Goal: Task Accomplishment & Management: Manage account settings

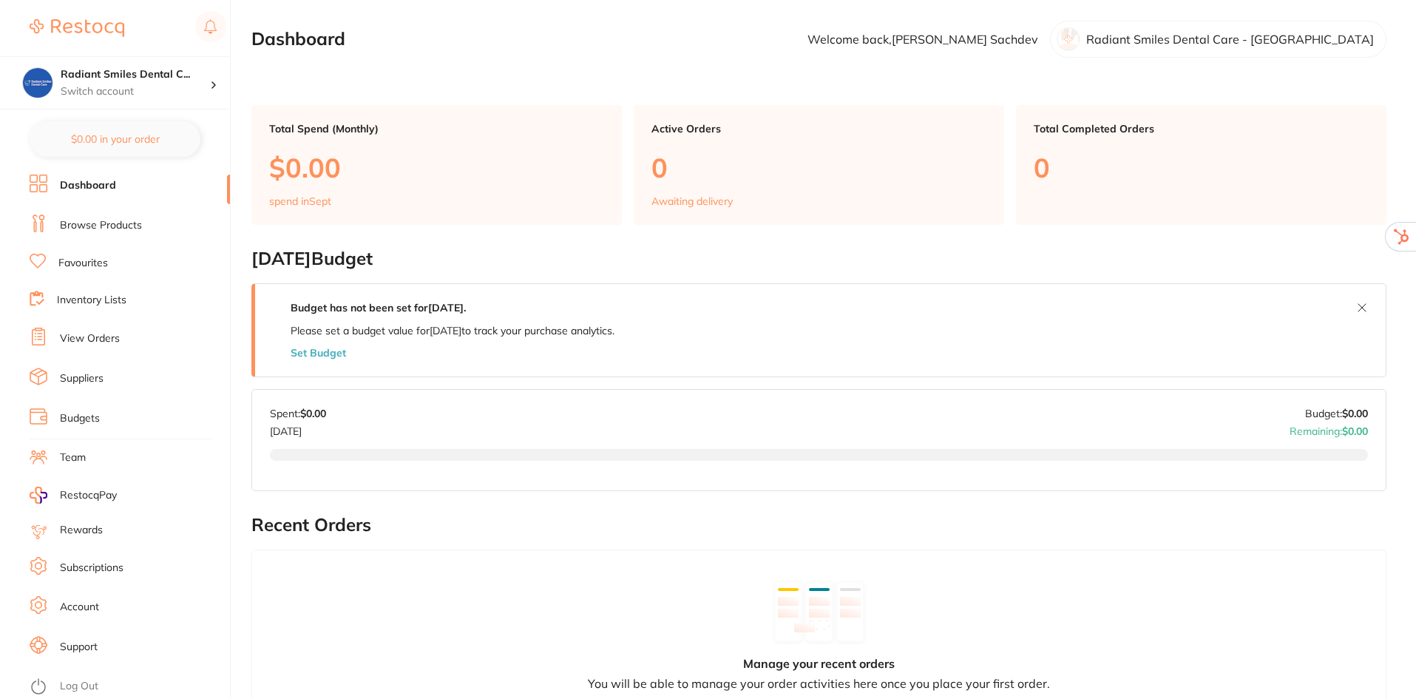
scroll to position [296, 0]
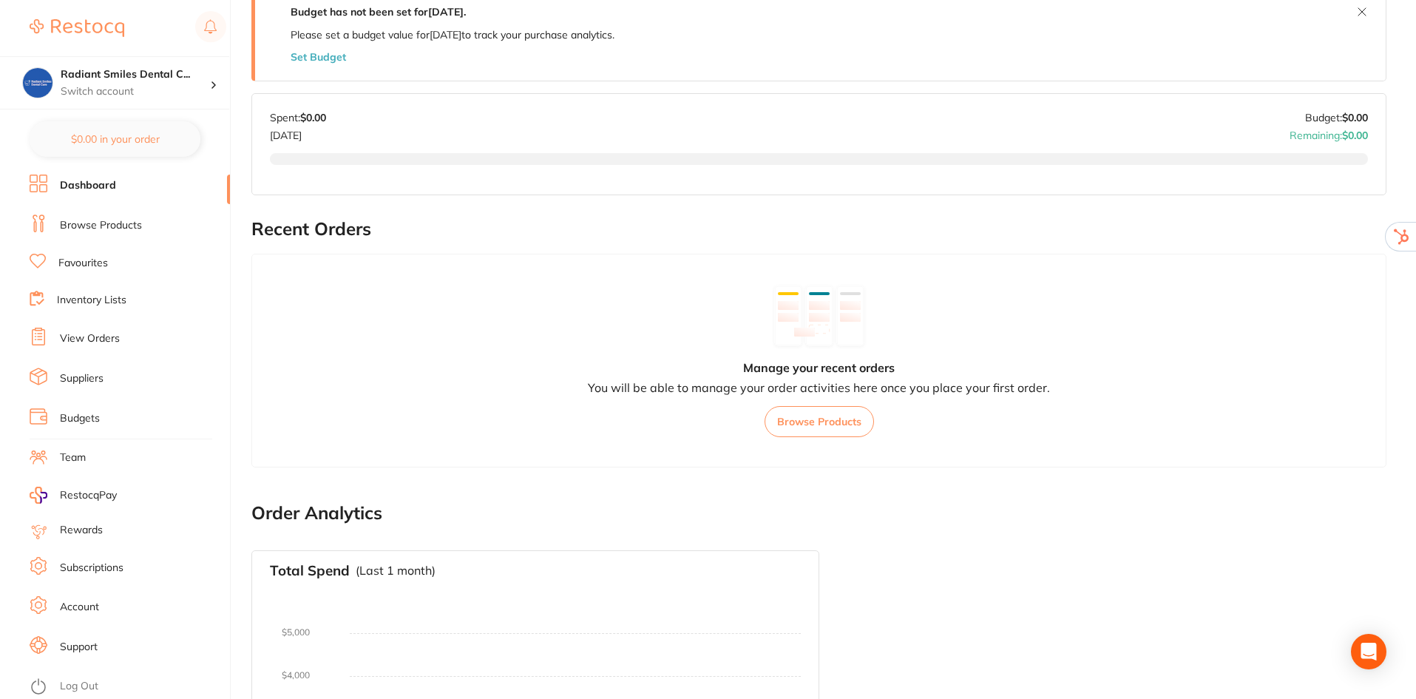
click at [83, 608] on link "Account" at bounding box center [79, 607] width 39 height 15
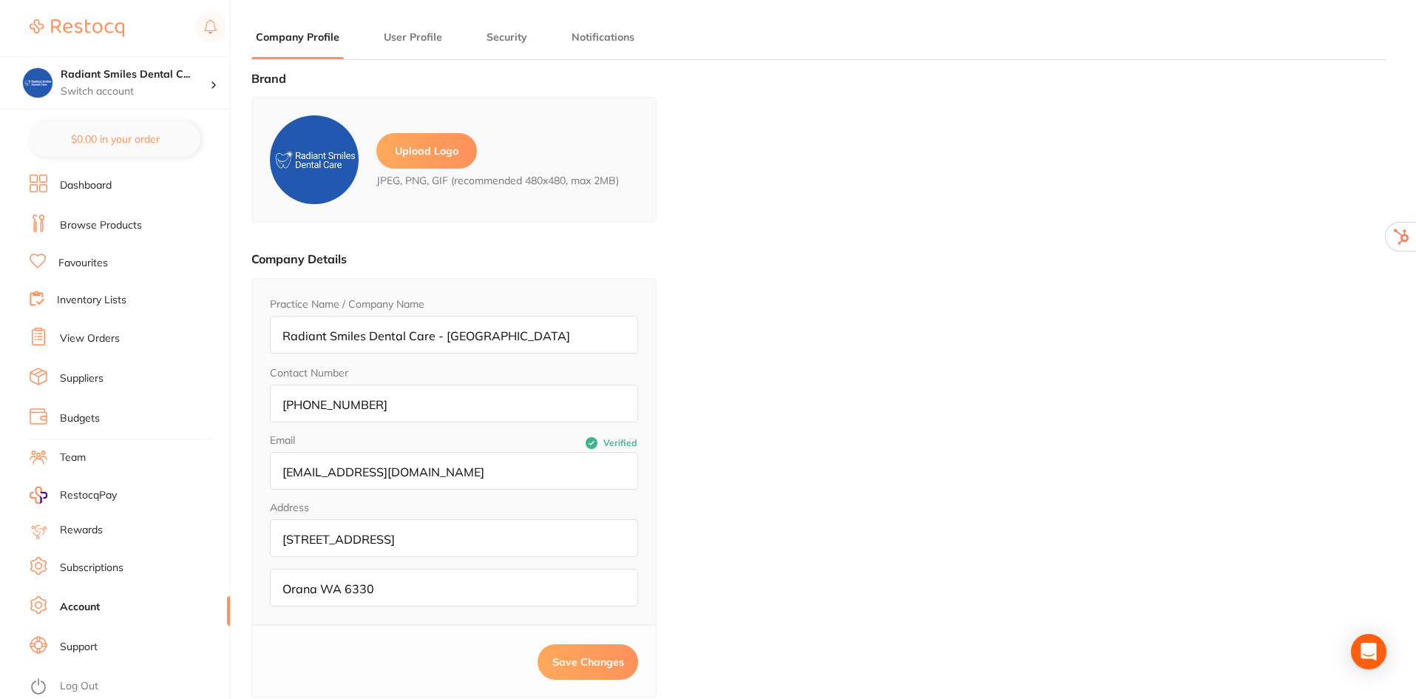
type input "Rohan"
type input "Sachdev"
type input "operations@radiantsmiles.com.au"
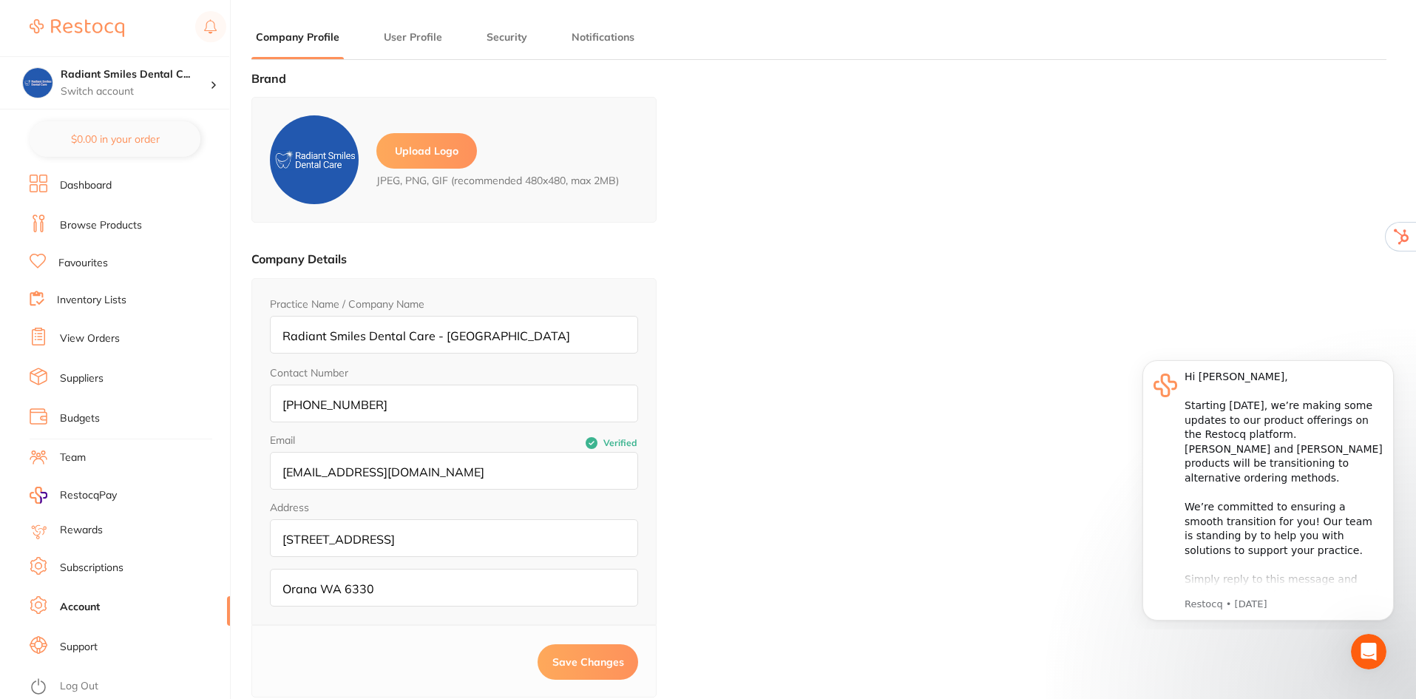
click at [84, 564] on link "Subscriptions" at bounding box center [92, 568] width 64 height 15
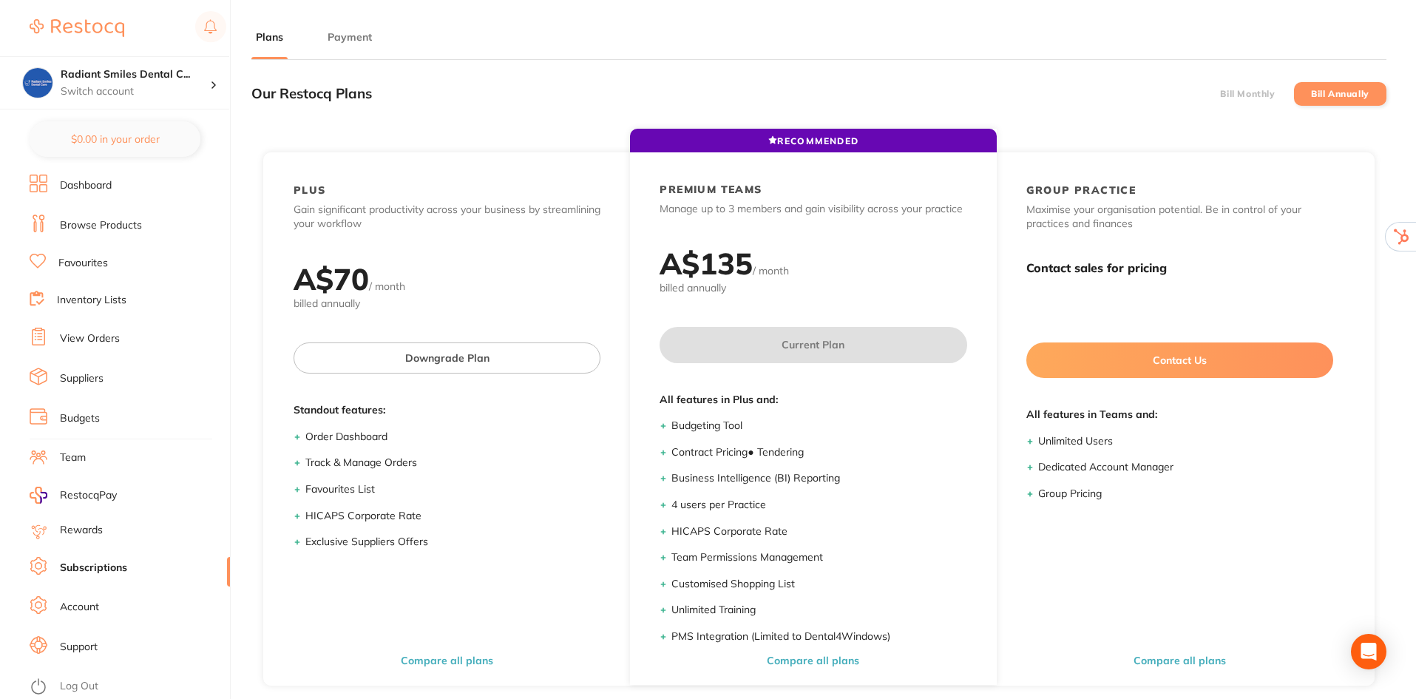
click at [352, 32] on button "Payment" at bounding box center [349, 37] width 53 height 14
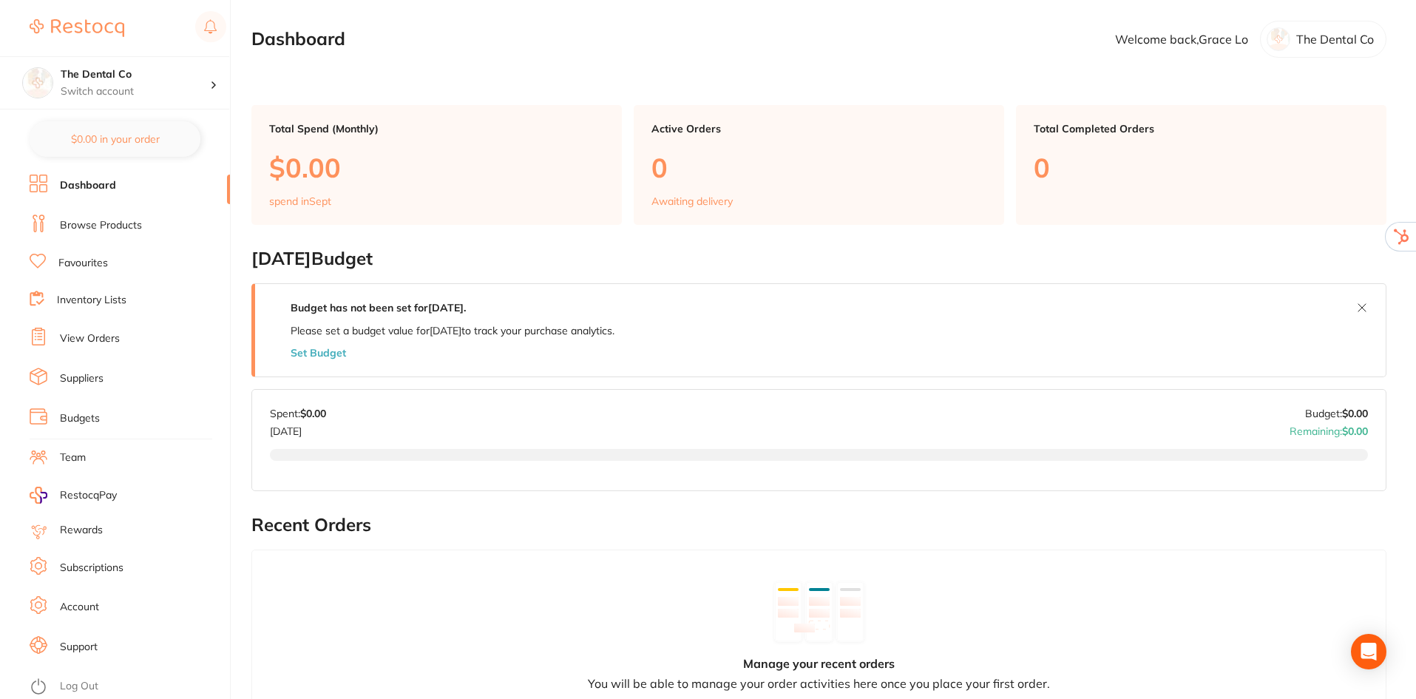
click at [77, 565] on link "Subscriptions" at bounding box center [92, 568] width 64 height 15
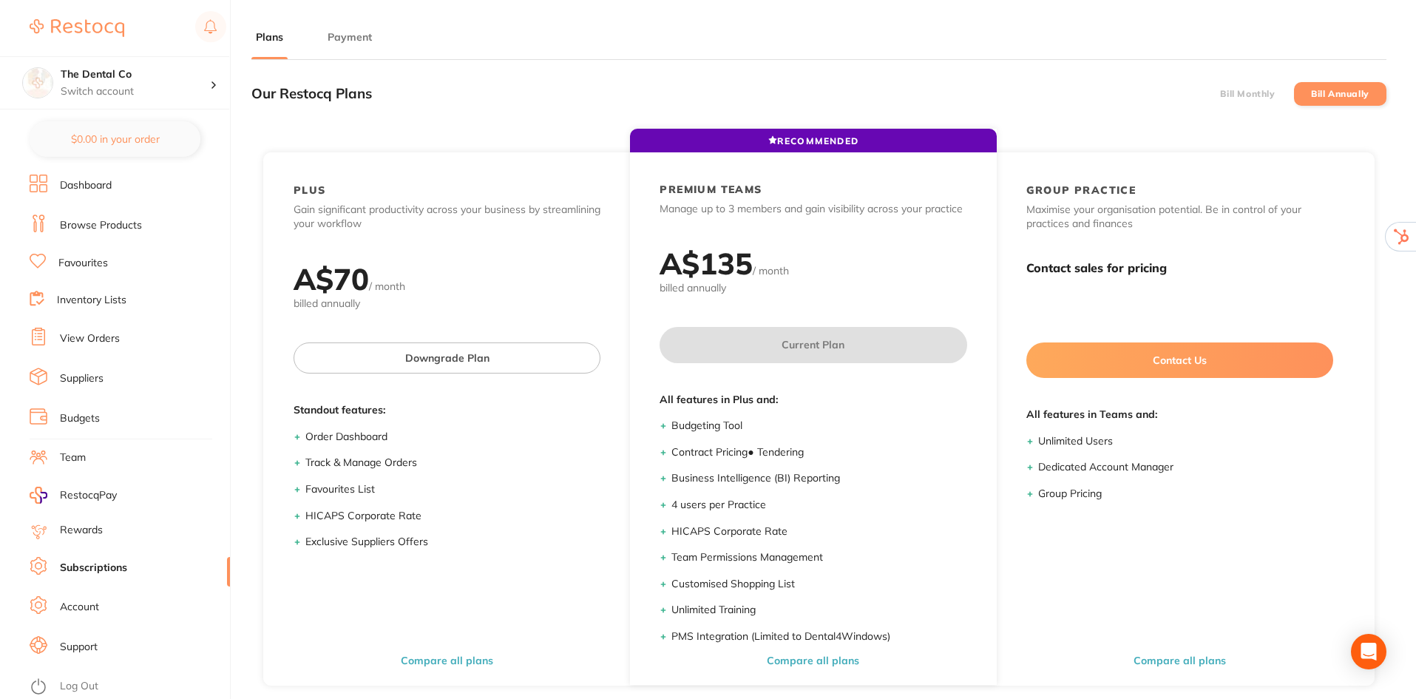
click at [341, 34] on button "Payment" at bounding box center [349, 37] width 53 height 14
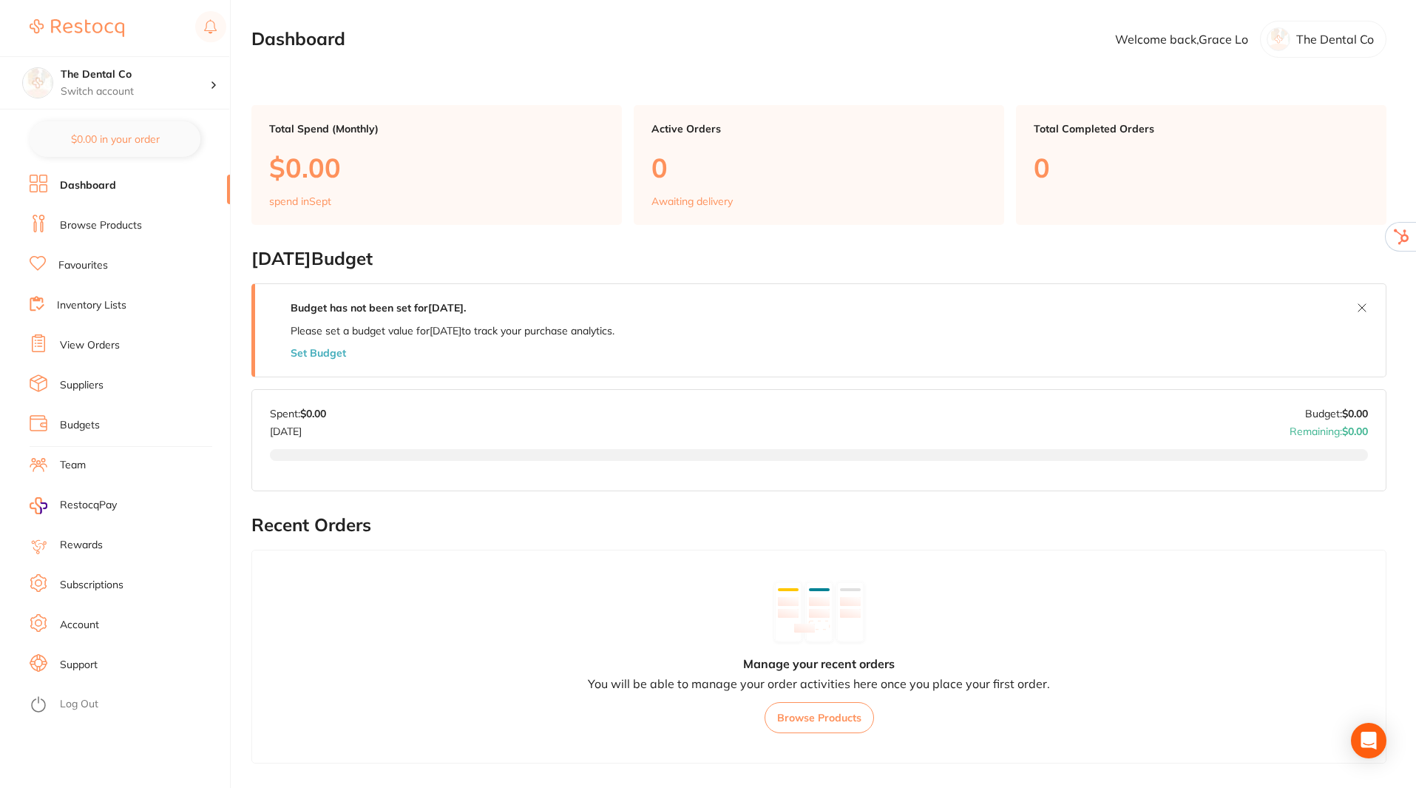
click at [67, 700] on link "Log Out" at bounding box center [79, 704] width 38 height 15
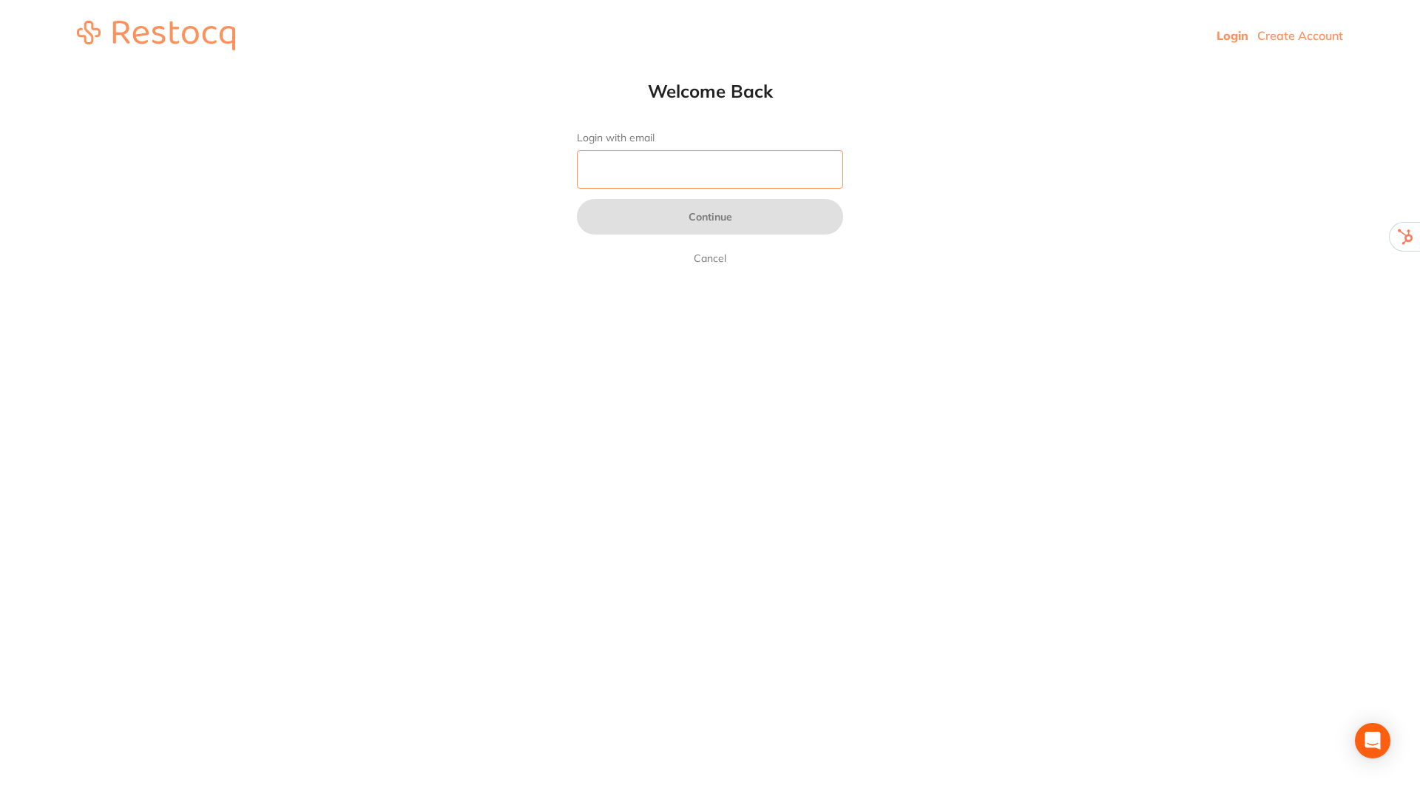
click at [692, 175] on input "Login with email" at bounding box center [710, 169] width 266 height 38
type input "[EMAIL_ADDRESS][DOMAIN_NAME]"
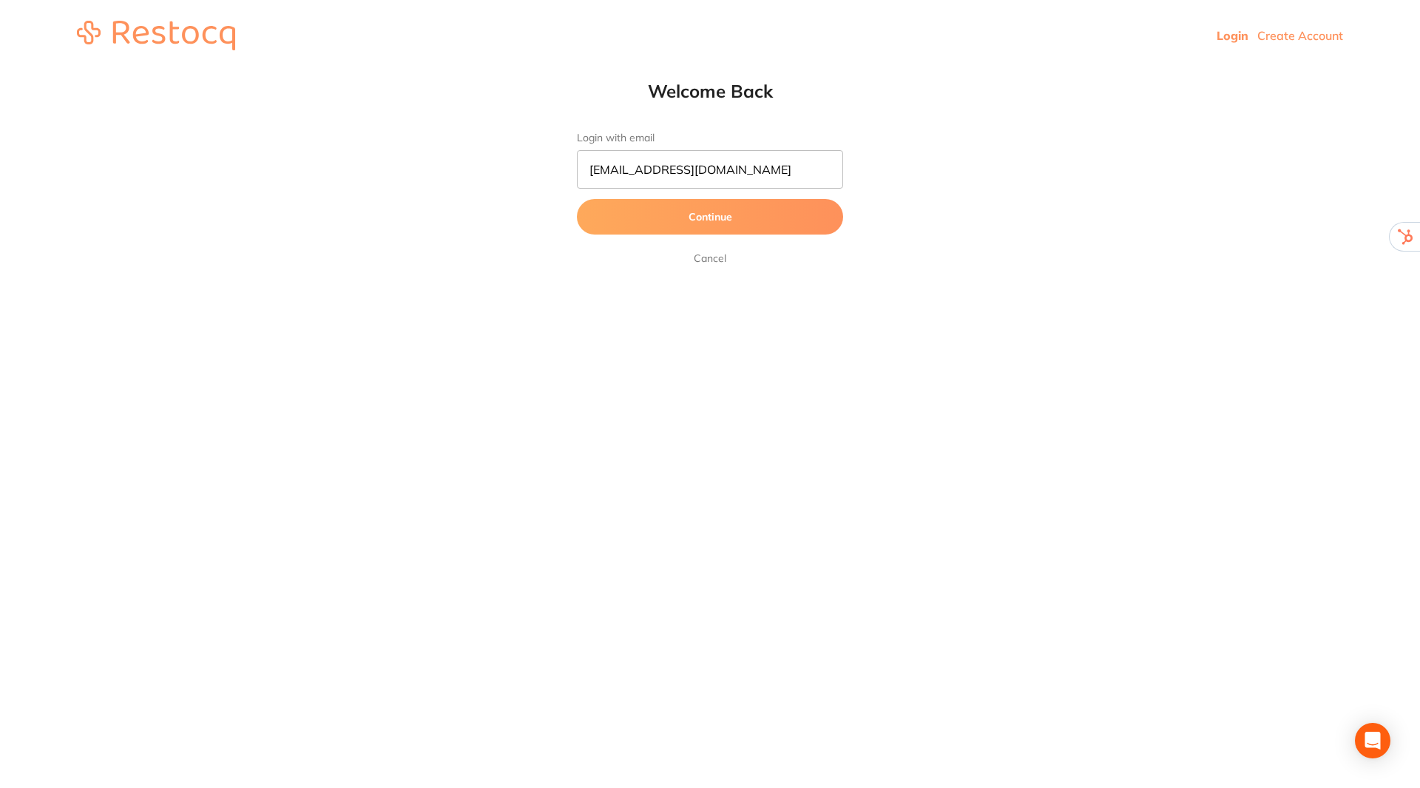
click at [708, 215] on button "Continue" at bounding box center [710, 217] width 266 height 36
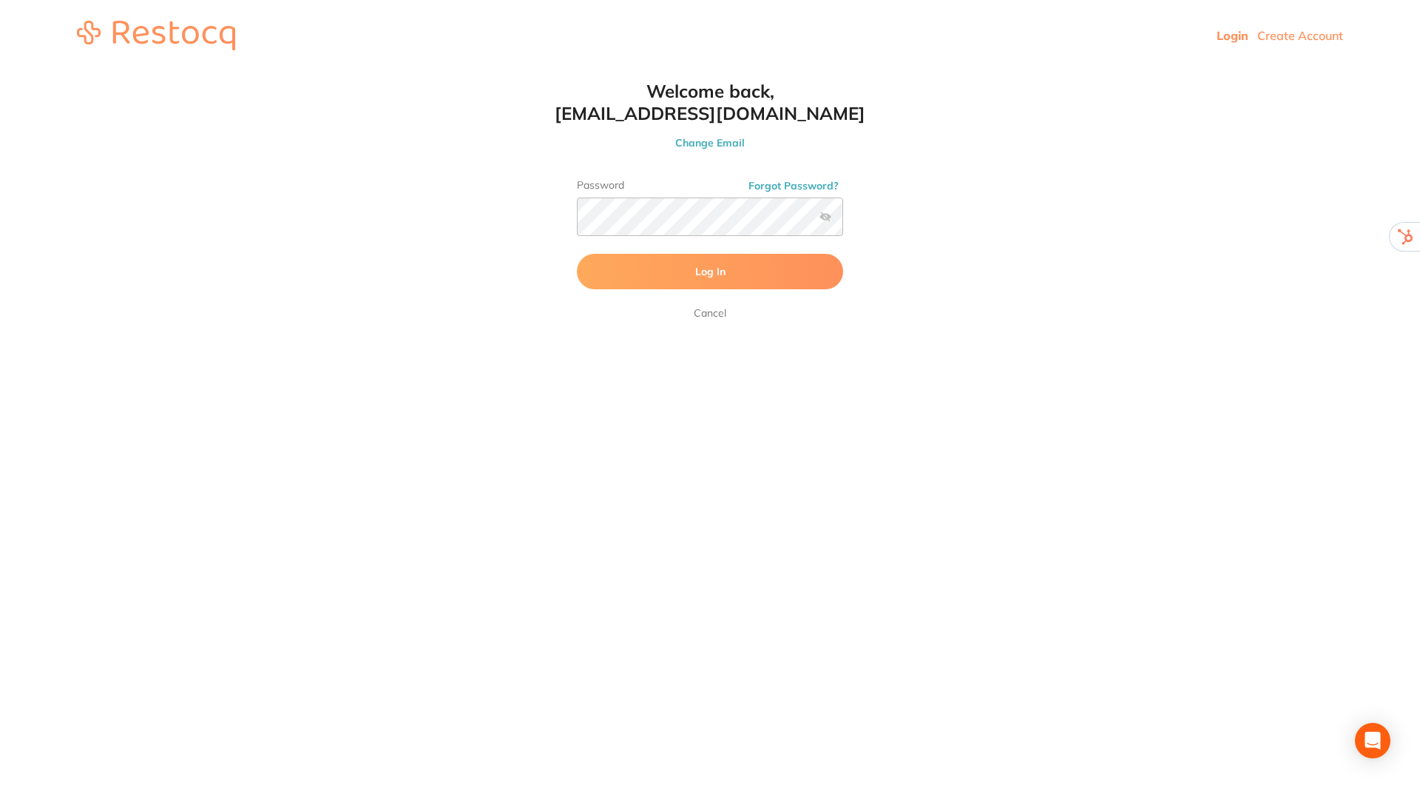
click at [709, 268] on span "Log In" at bounding box center [710, 271] width 30 height 13
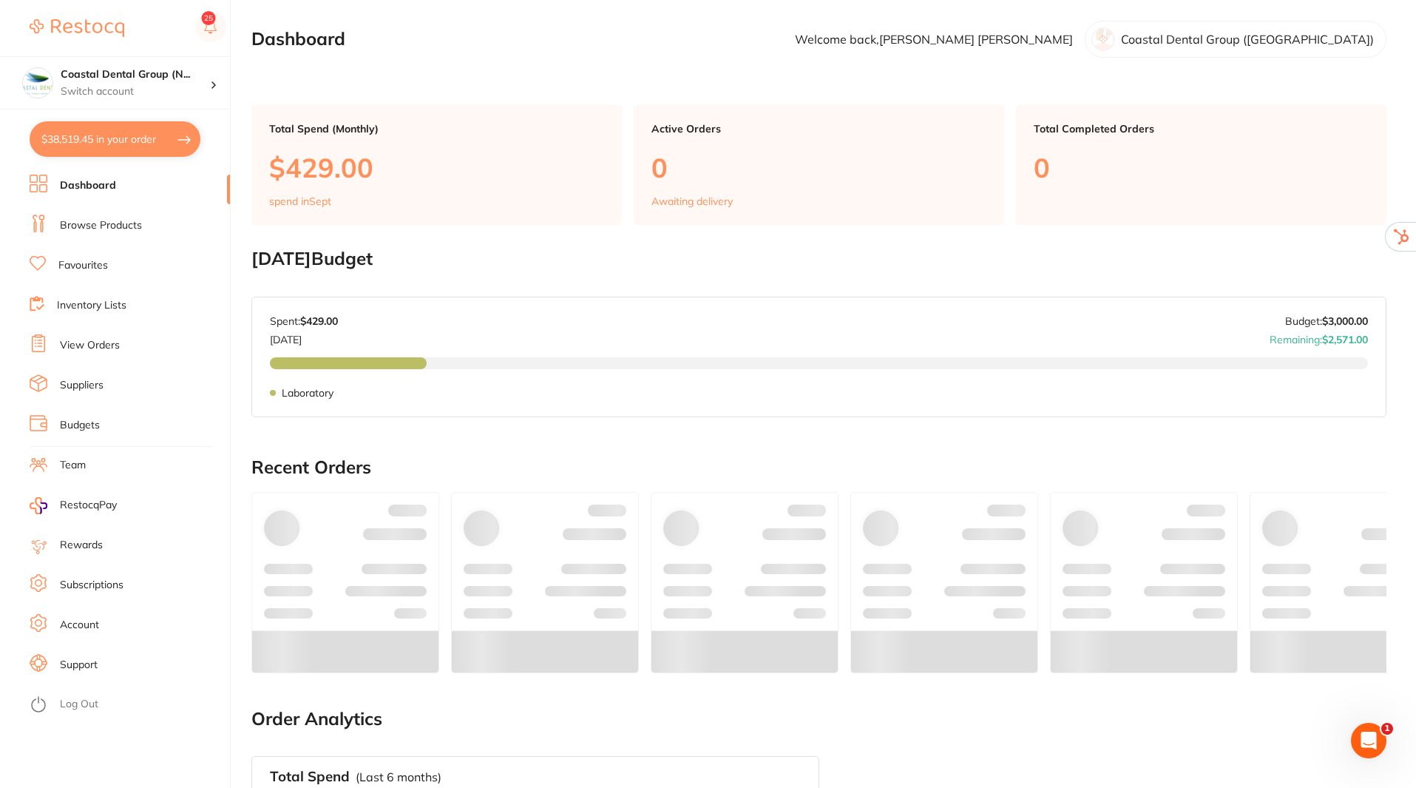
click at [86, 380] on link "Suppliers" at bounding box center [82, 385] width 44 height 15
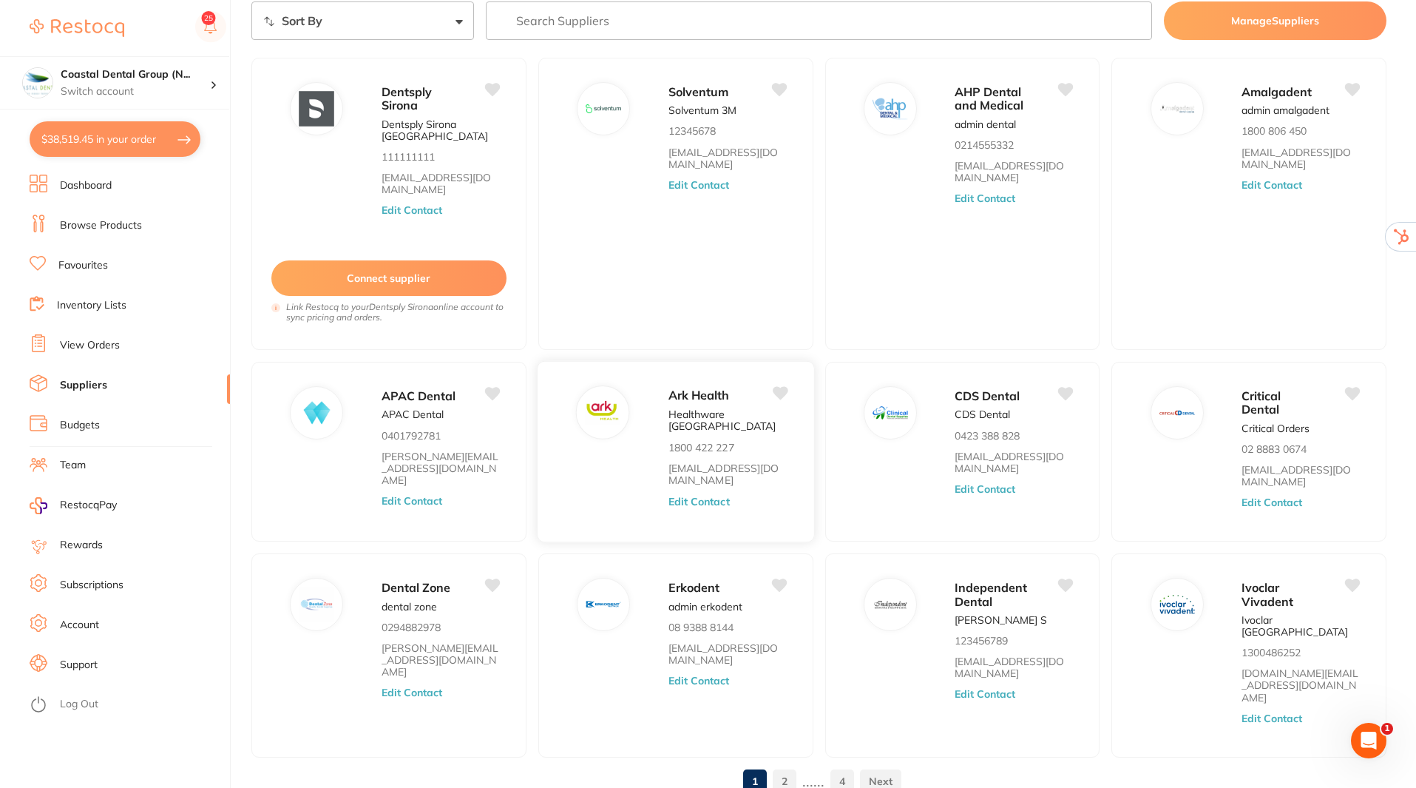
scroll to position [101, 0]
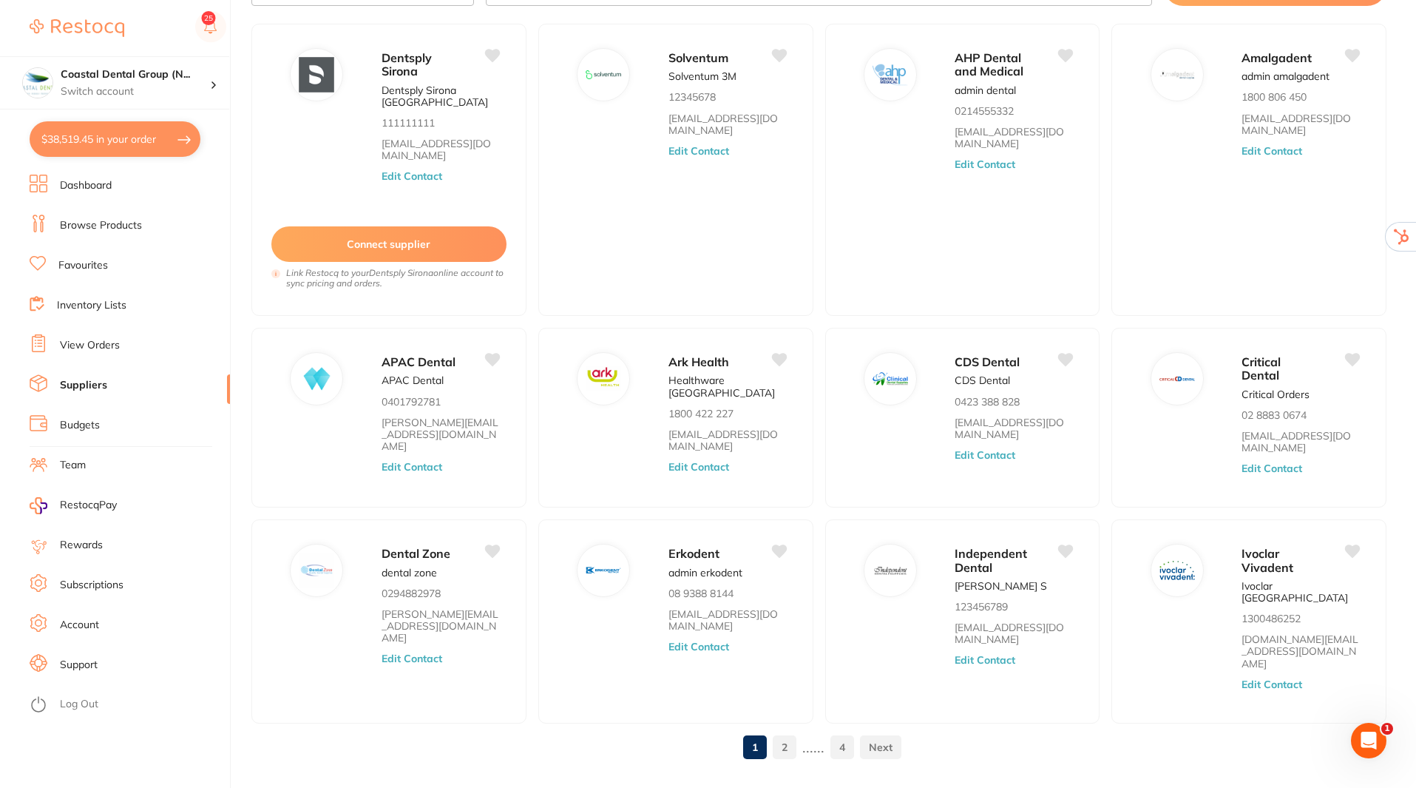
click at [879, 732] on link at bounding box center [880, 747] width 41 height 30
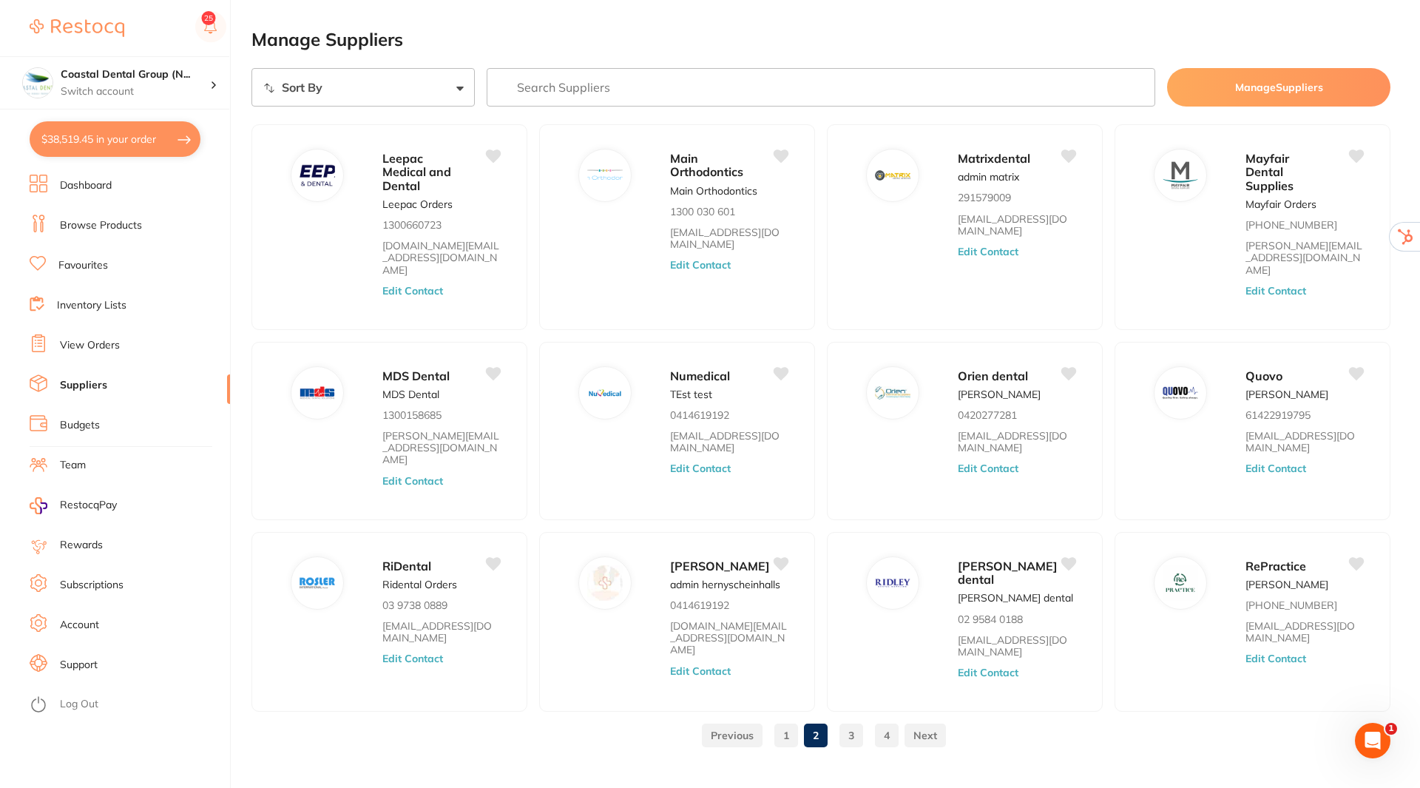
click at [933, 720] on link at bounding box center [925, 735] width 41 height 30
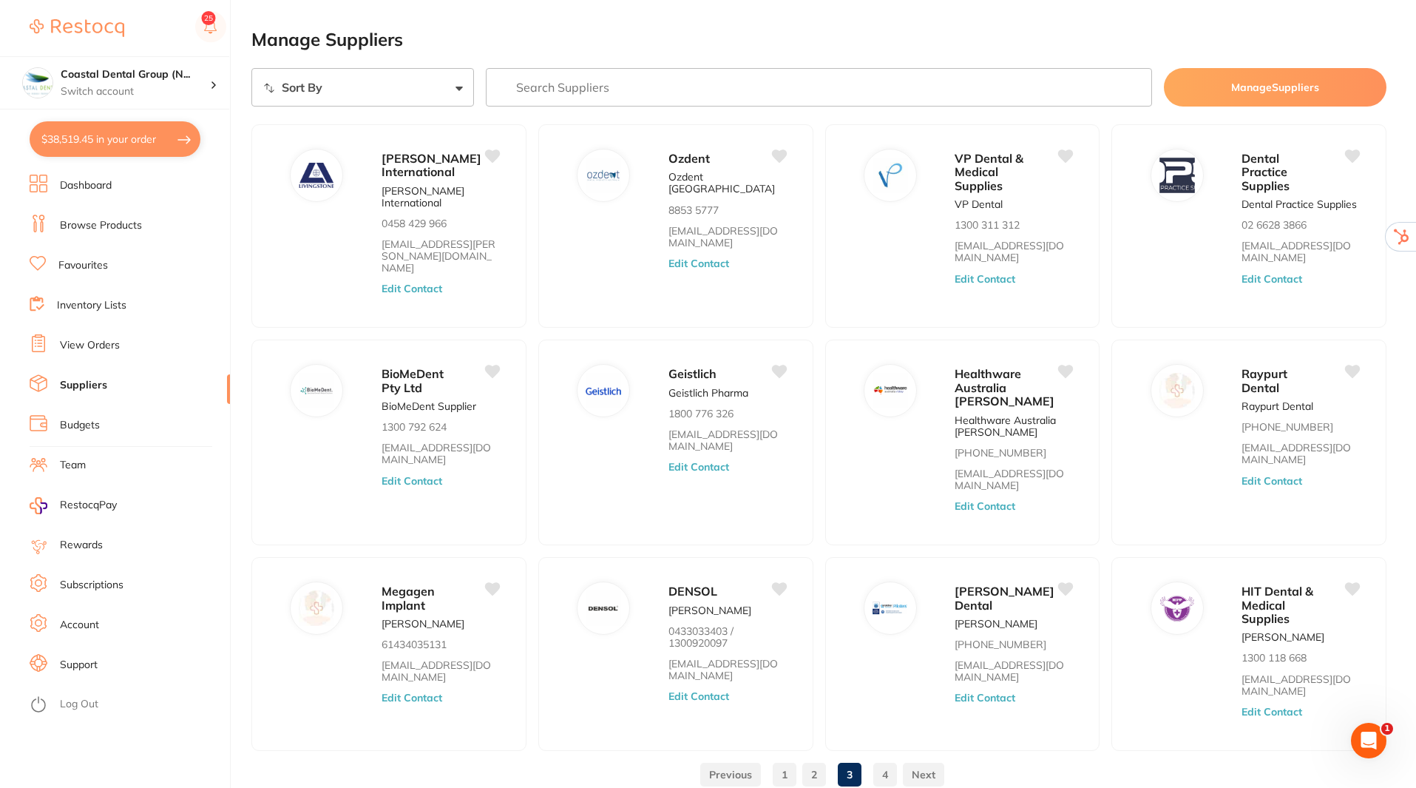
click at [98, 30] on img at bounding box center [77, 28] width 95 height 18
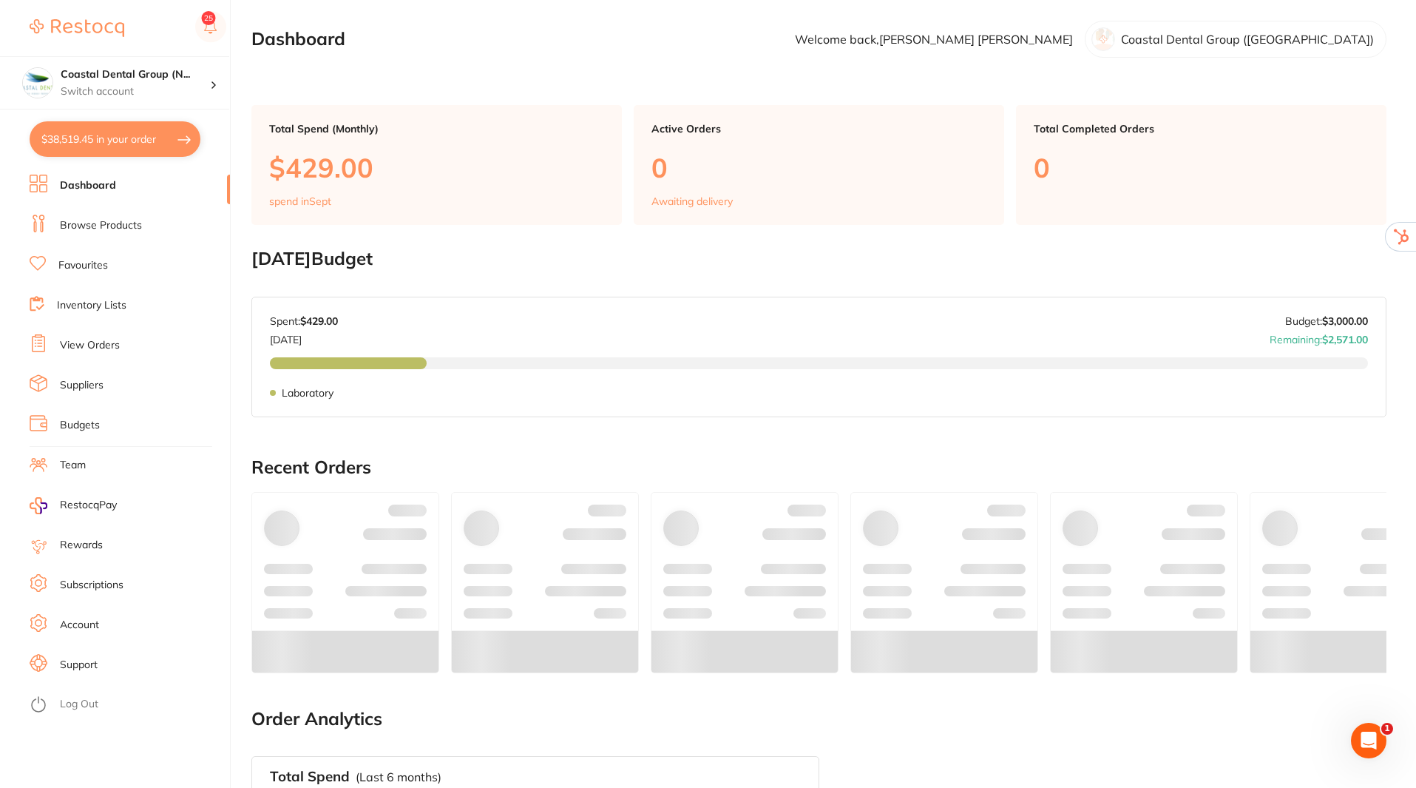
checkbox input "true"
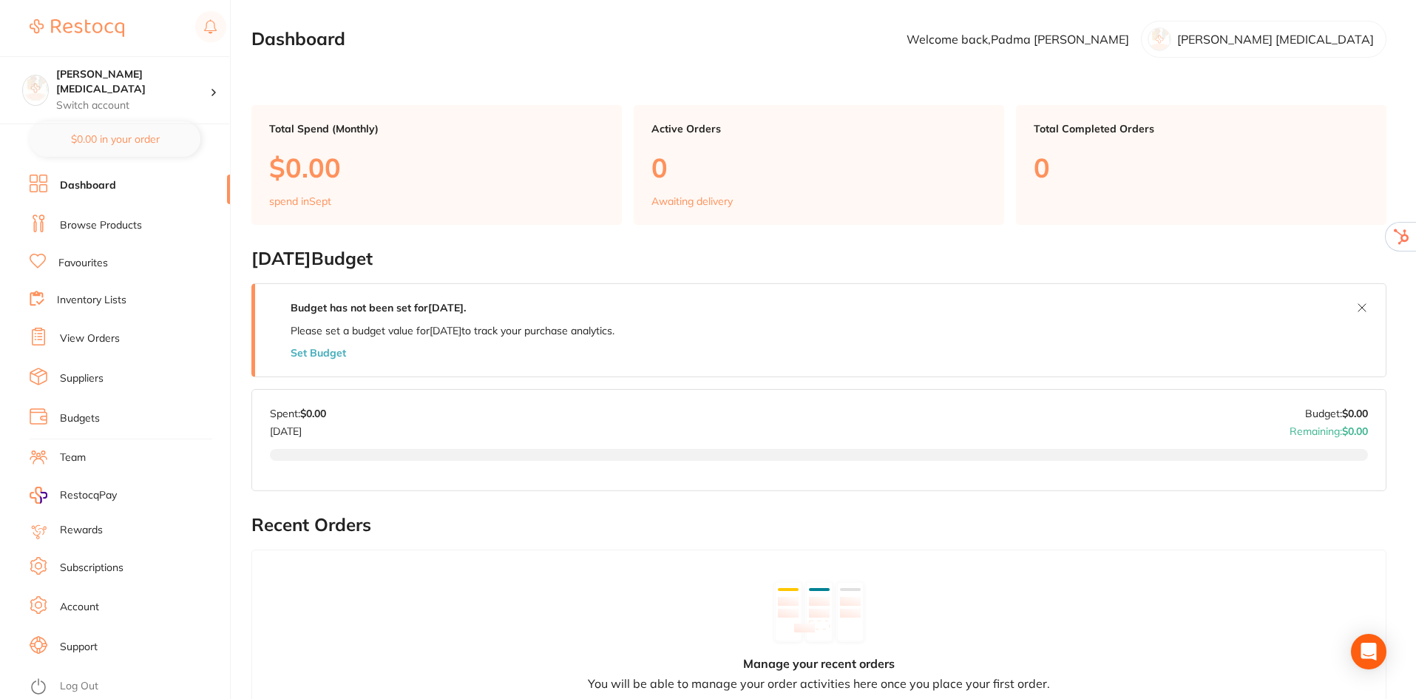
click at [78, 604] on link "Account" at bounding box center [79, 607] width 39 height 15
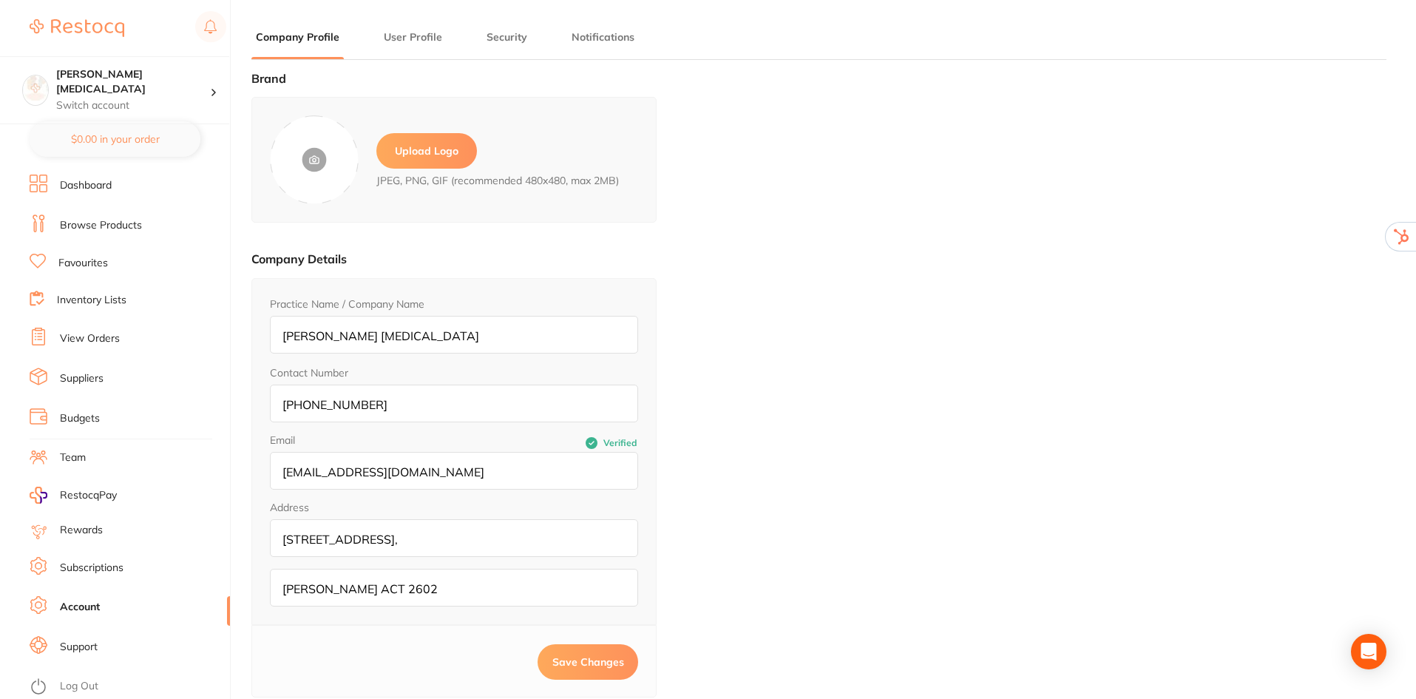
type input "Padma"
type input "Yarlagadda"
type input "admin@oconnordentalsurgey.com"
click at [426, 152] on label "Upload Logo" at bounding box center [426, 151] width 101 height 36
click at [0, 0] on input "file" at bounding box center [0, 0] width 0 height 0
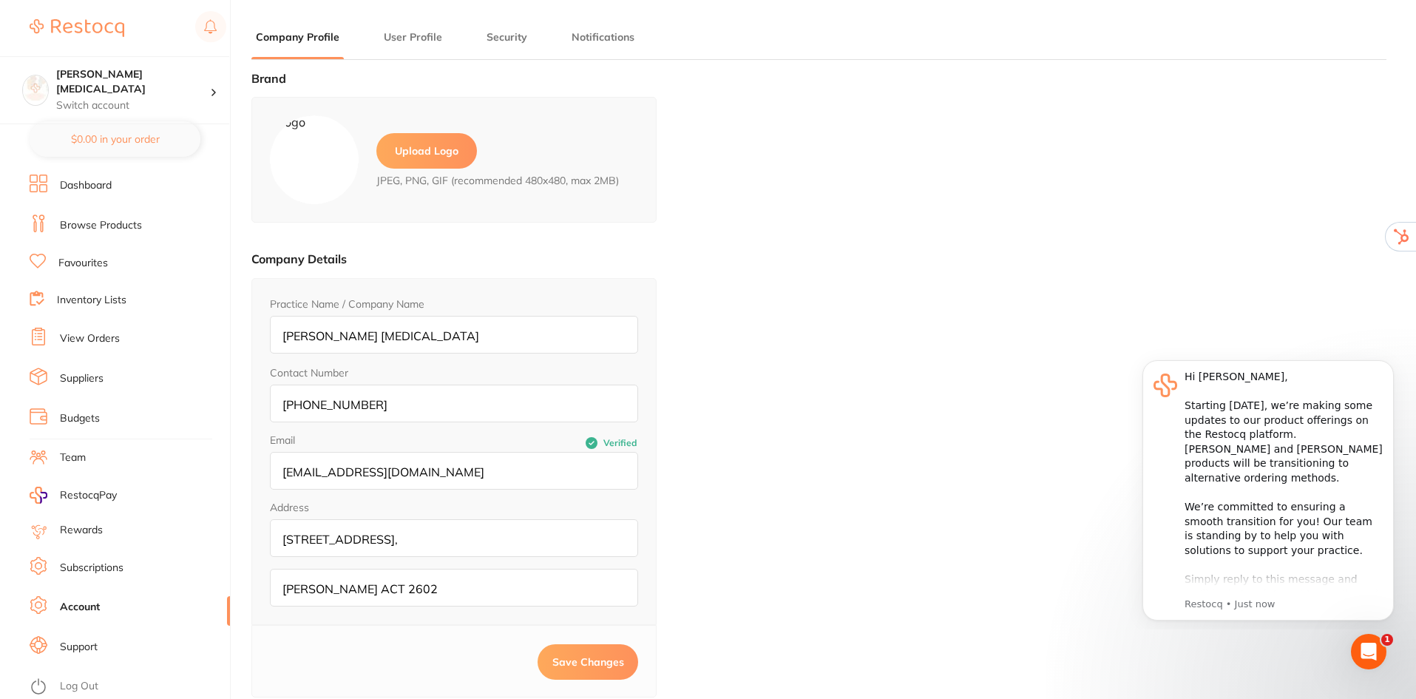
click at [584, 671] on button "Save Changes" at bounding box center [588, 662] width 101 height 36
click at [575, 660] on span "Save Changes" at bounding box center [588, 661] width 72 height 13
click at [84, 684] on link "Log Out" at bounding box center [79, 686] width 38 height 15
